Goal: Navigation & Orientation: Understand site structure

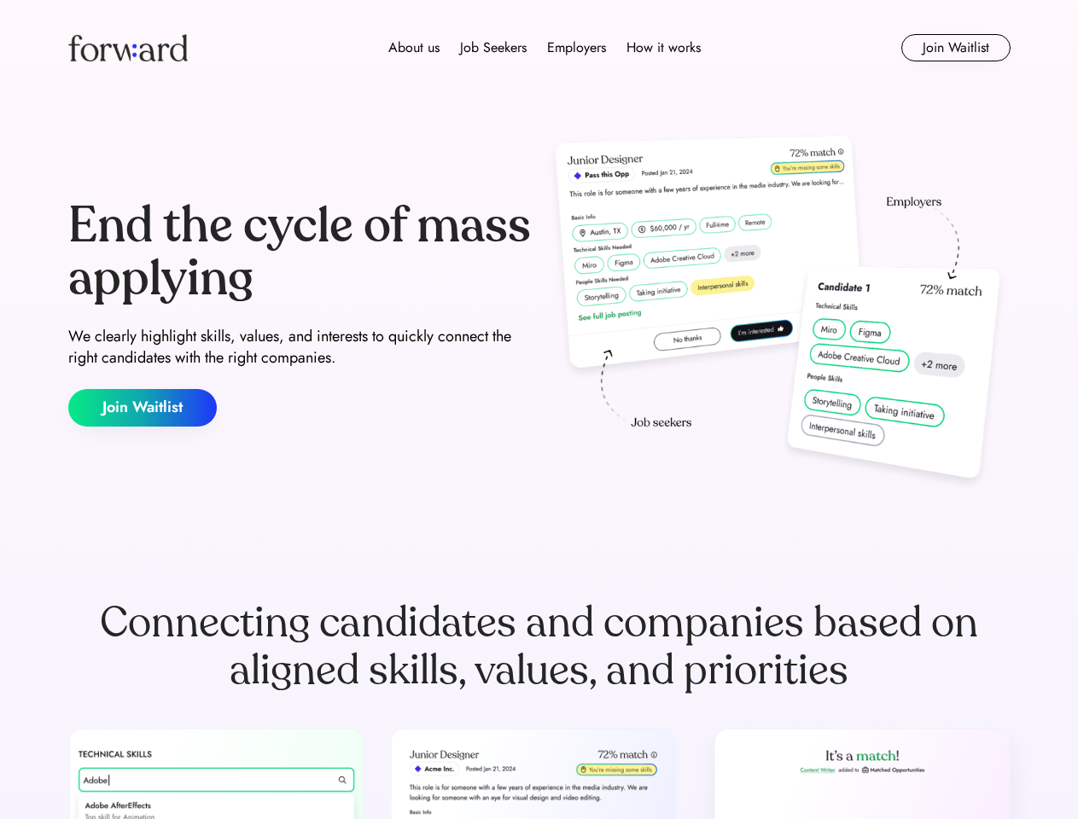
click at [539, 410] on div "End the cycle of mass applying We clearly highlight skills, values, and interes…" at bounding box center [539, 313] width 942 height 367
click at [539, 48] on div "About us Job Seekers Employers How it works" at bounding box center [544, 48] width 673 height 20
click at [128, 48] on img at bounding box center [127, 47] width 119 height 27
click at [544, 48] on div "About us Job Seekers Employers How it works" at bounding box center [544, 48] width 673 height 20
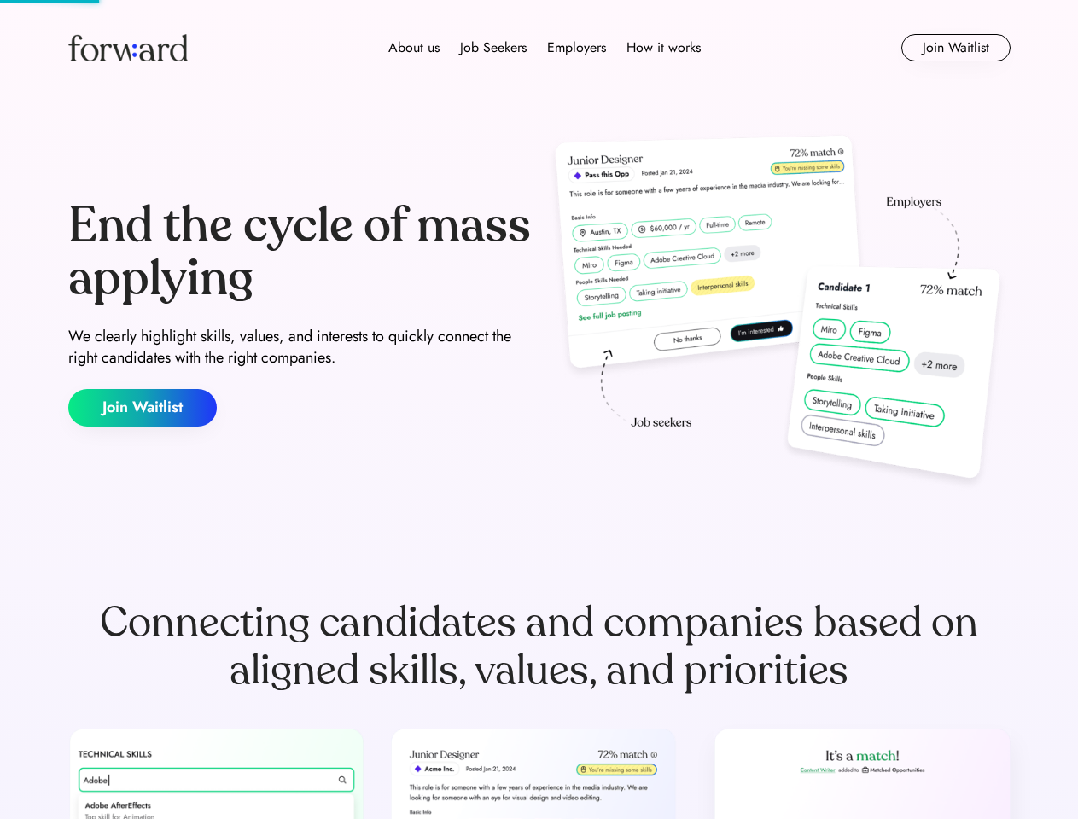
click at [414, 48] on div "About us" at bounding box center [413, 48] width 51 height 20
click at [493, 48] on div "Job Seekers" at bounding box center [493, 48] width 67 height 20
click at [576, 48] on div "Employers" at bounding box center [576, 48] width 59 height 20
